Goal: Transaction & Acquisition: Obtain resource

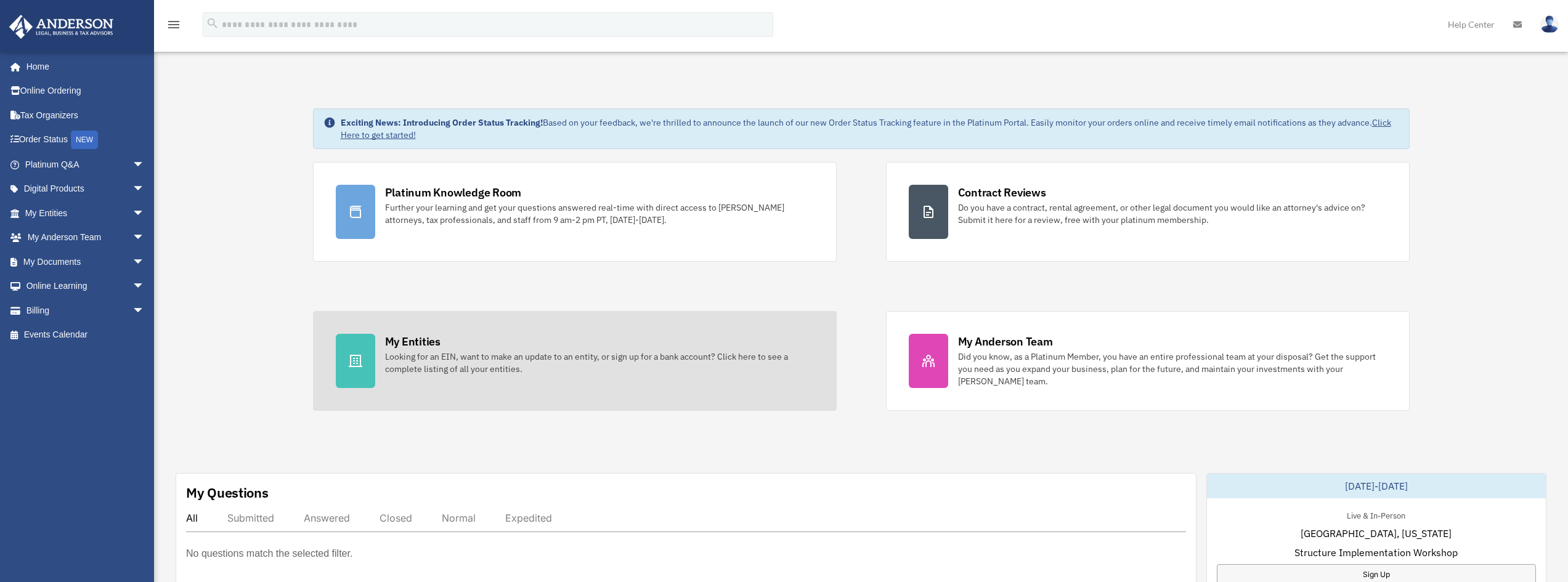
click at [450, 353] on div "Looking for an EIN, want to make an update to an entity, or sign up for a bank …" at bounding box center [600, 362] width 429 height 24
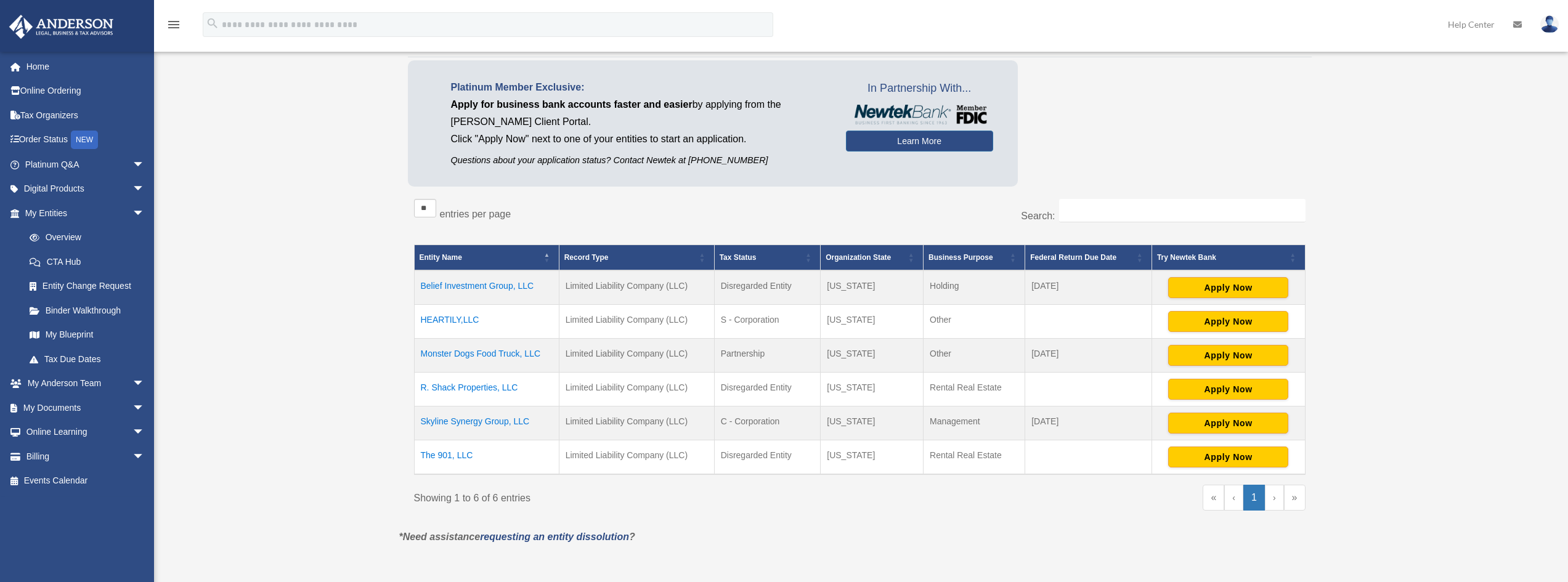
scroll to position [185, 0]
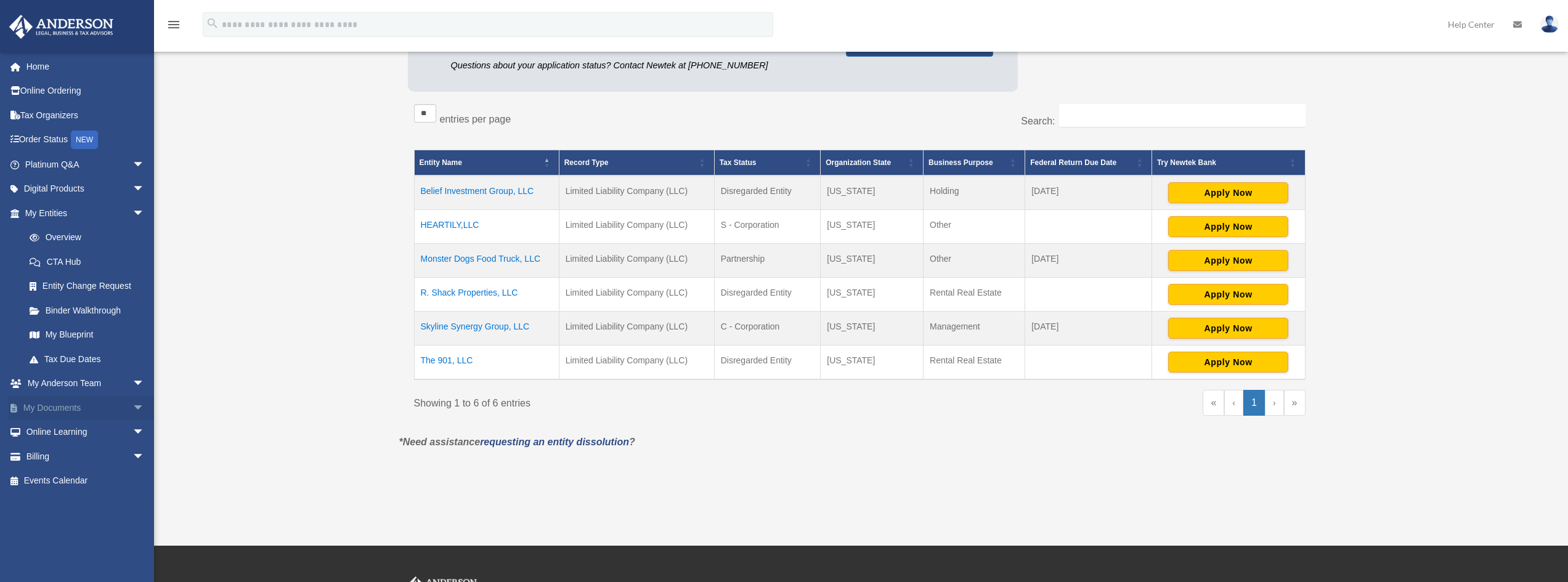
click at [63, 405] on link "My Documents arrow_drop_down" at bounding box center [86, 407] width 155 height 24
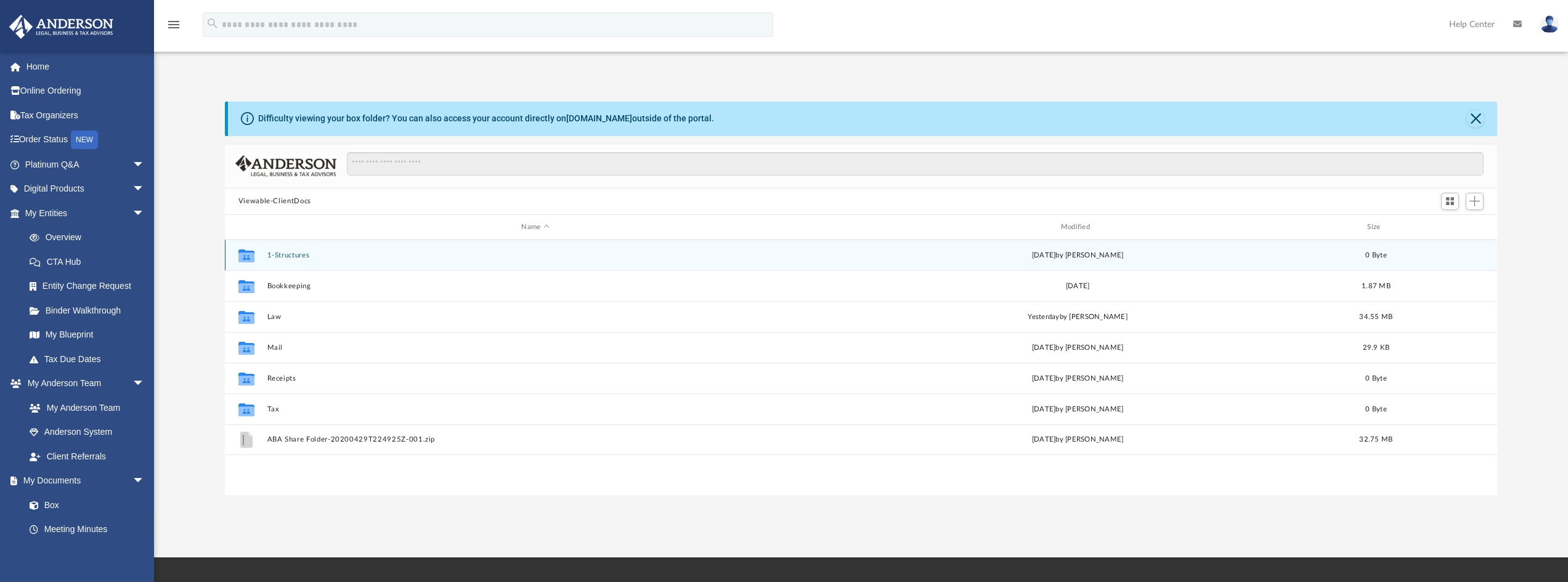
scroll to position [271, 1263]
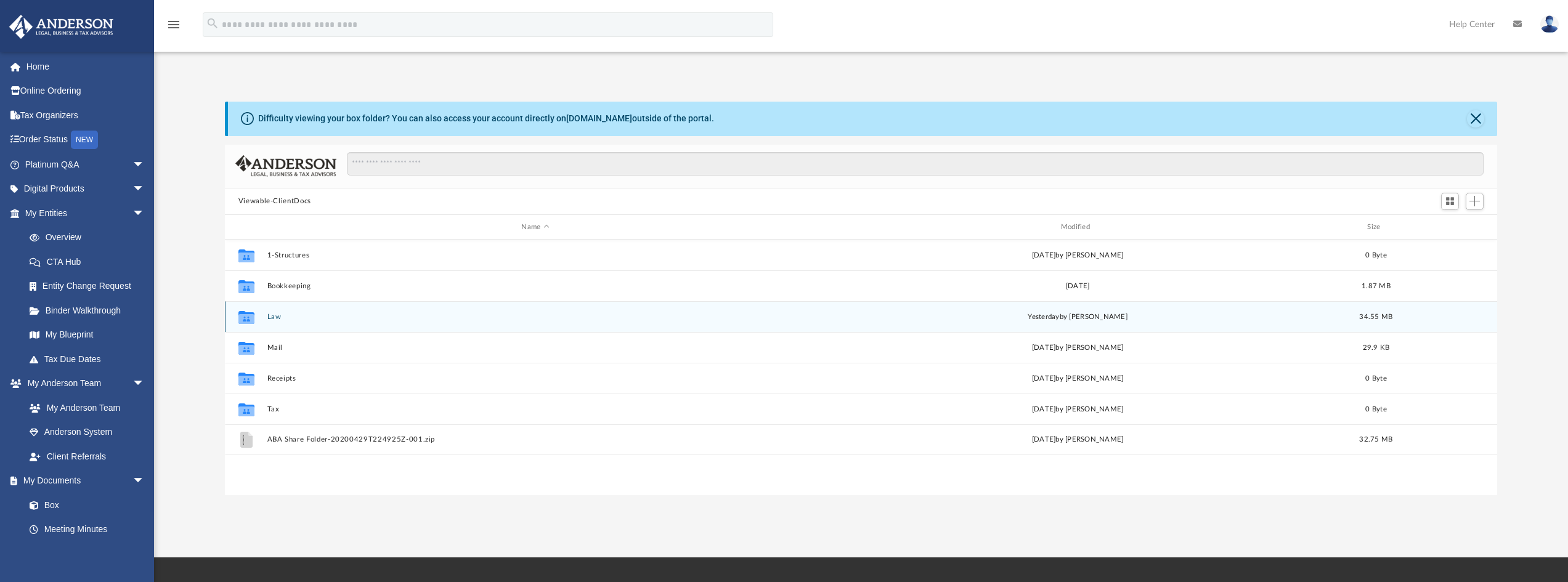
click at [276, 319] on button "Law" at bounding box center [535, 317] width 536 height 8
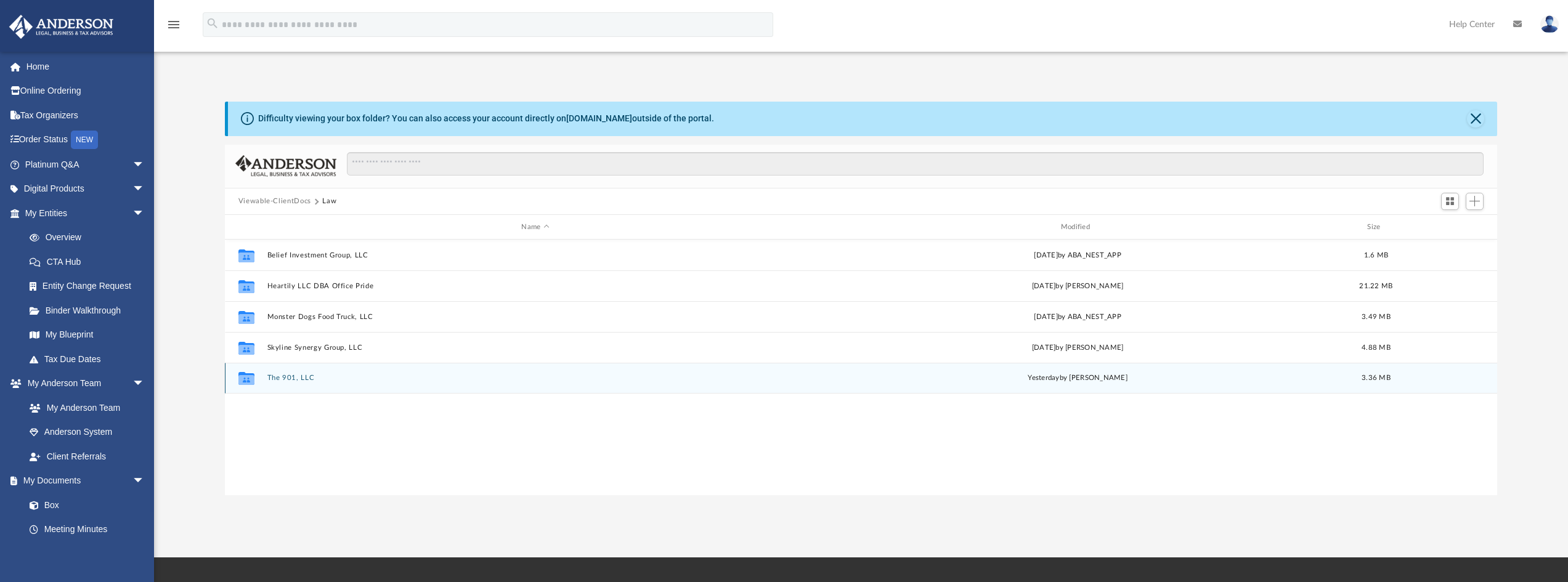
click at [293, 379] on button "The 901, LLC" at bounding box center [535, 378] width 536 height 8
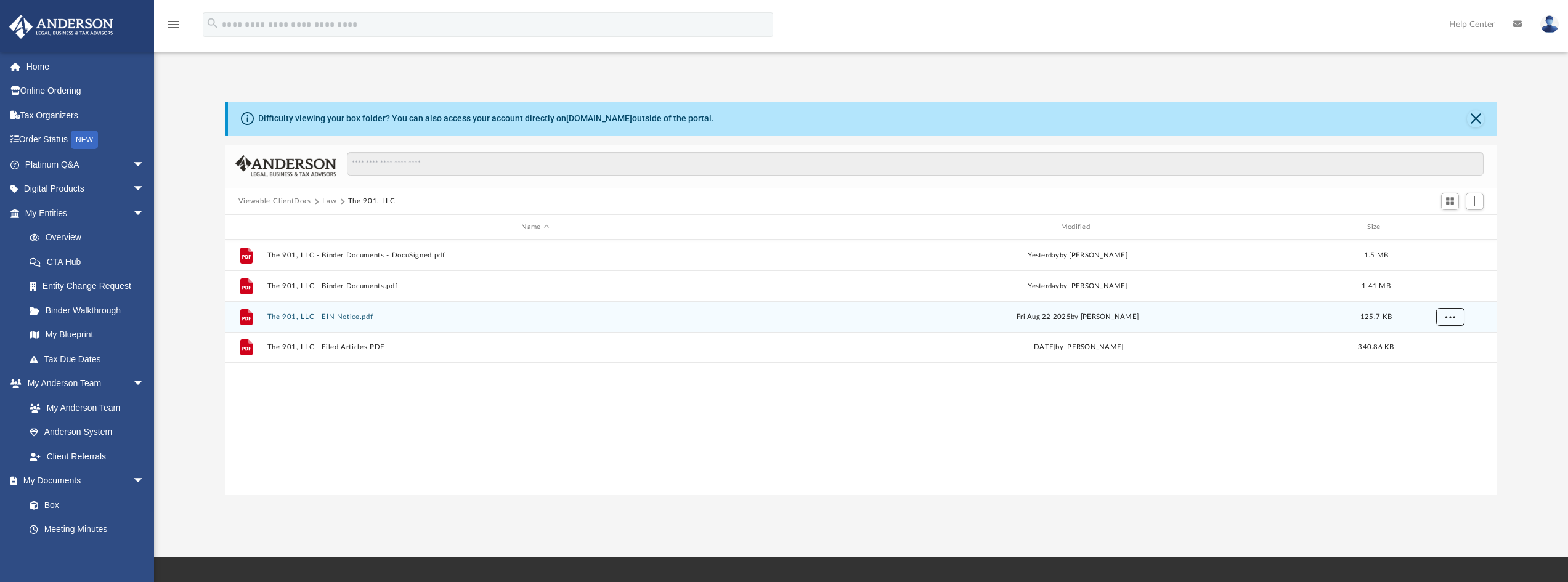
click at [1454, 315] on span "More options" at bounding box center [1449, 317] width 10 height 7
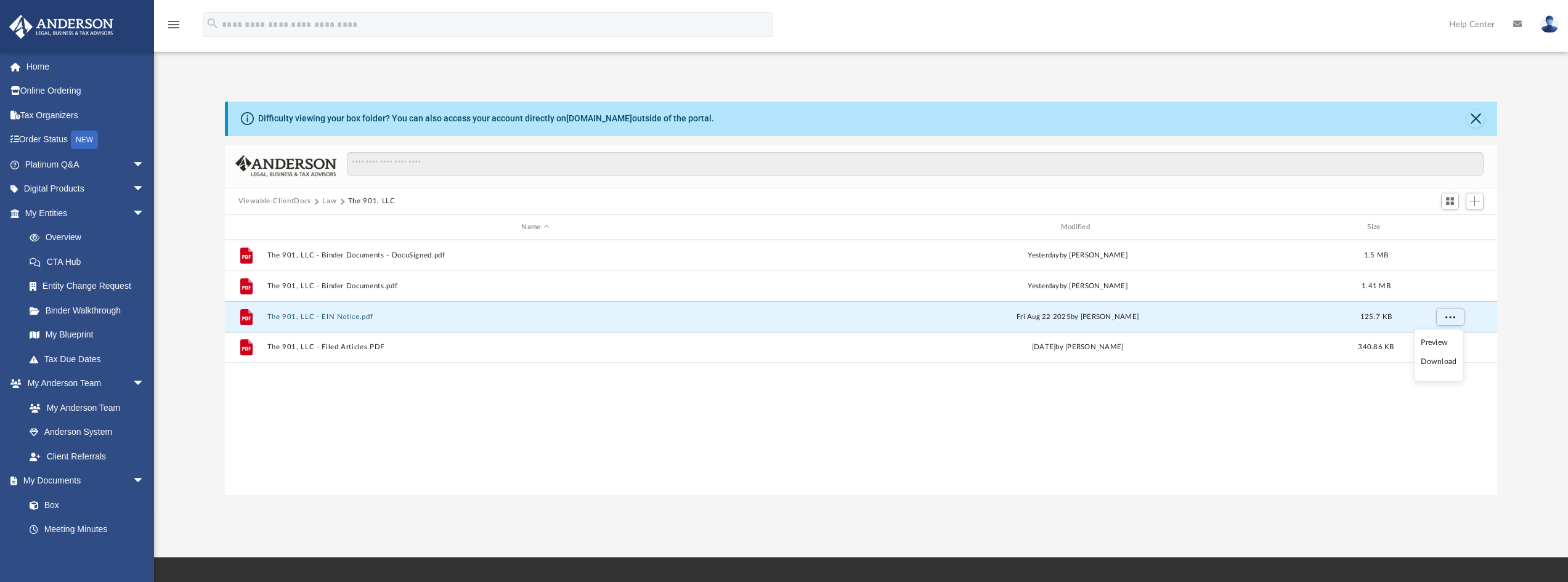
click at [1435, 362] on li "Download" at bounding box center [1439, 362] width 36 height 13
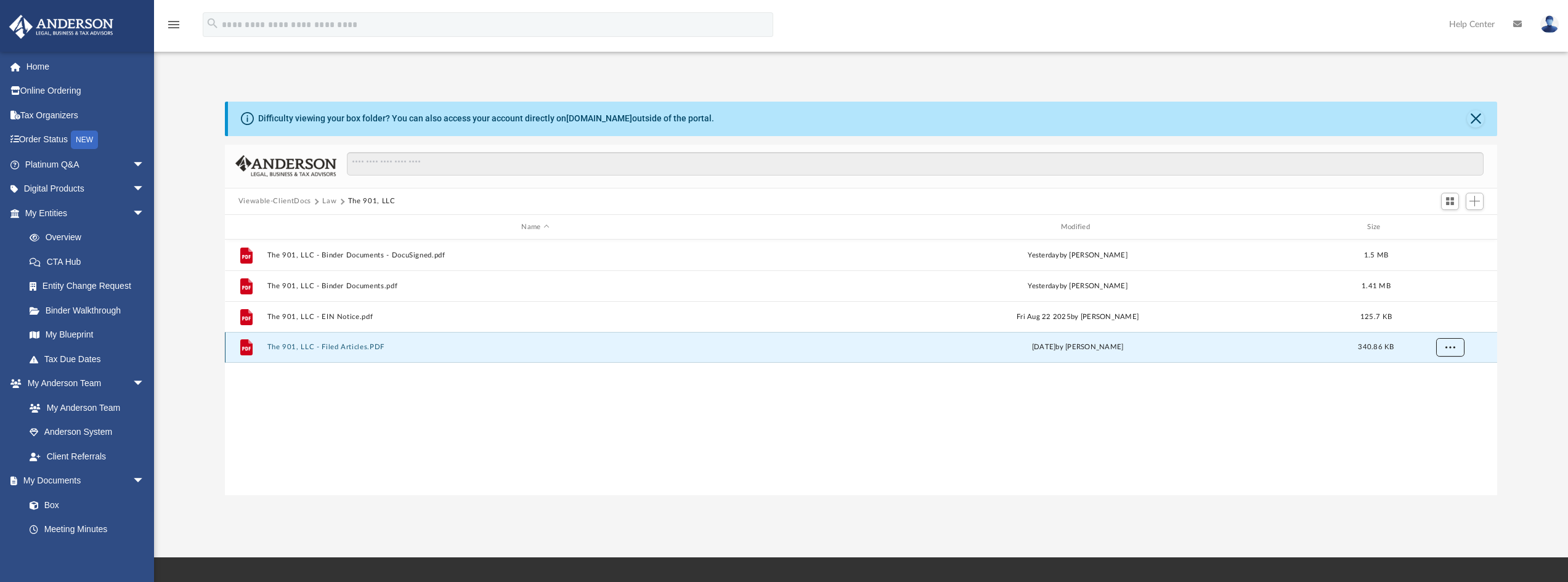
click at [1452, 348] on span "More options" at bounding box center [1449, 347] width 10 height 7
click at [1433, 396] on li "Download" at bounding box center [1439, 391] width 36 height 13
